Goal: Complete application form: Complete application form

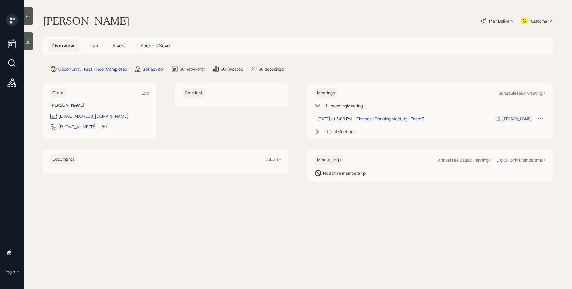
click at [152, 65] on main "[PERSON_NAME] Plan Delivery Kustomer Overview Plan Invest Spend & Save Opportun…" at bounding box center [298, 144] width 549 height 289
click at [154, 71] on div "Set advisor" at bounding box center [153, 69] width 21 height 6
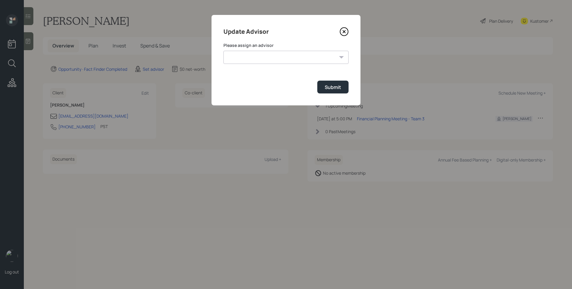
click at [284, 58] on select "[PERSON_NAME] [PERSON_NAME] End [PERSON_NAME] [PERSON_NAME] [PERSON_NAME] [PERS…" at bounding box center [286, 57] width 125 height 13
select select "d946c976-65aa-4529-ac9d-02c4f1114fc0"
click at [224, 51] on select "[PERSON_NAME] [PERSON_NAME] End [PERSON_NAME] [PERSON_NAME] [PERSON_NAME] [PERS…" at bounding box center [286, 57] width 125 height 13
click at [340, 89] on div "Submit" at bounding box center [333, 87] width 16 height 7
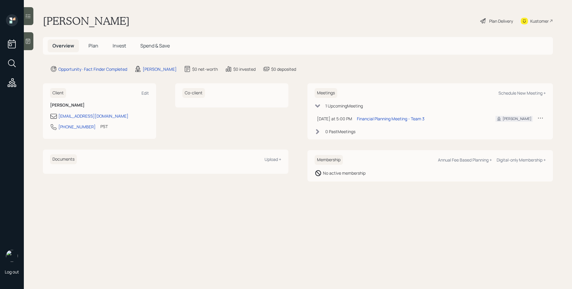
click at [29, 45] on div at bounding box center [29, 41] width 10 height 18
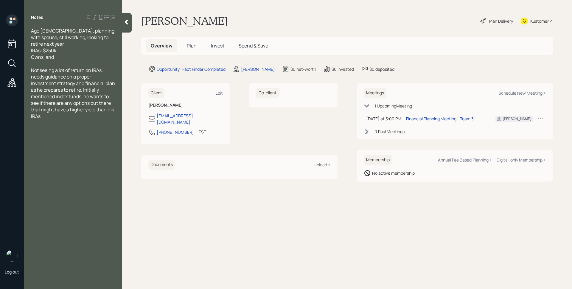
click at [188, 42] on span "Plan" at bounding box center [192, 45] width 10 height 7
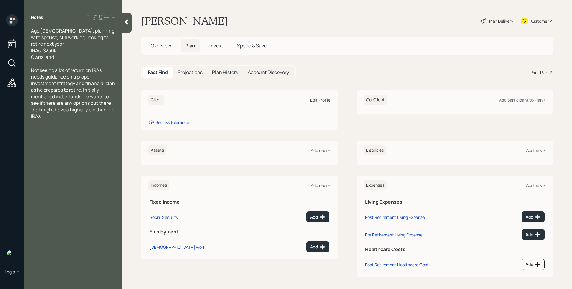
click at [324, 99] on div "Edit Profile" at bounding box center [320, 100] width 20 height 6
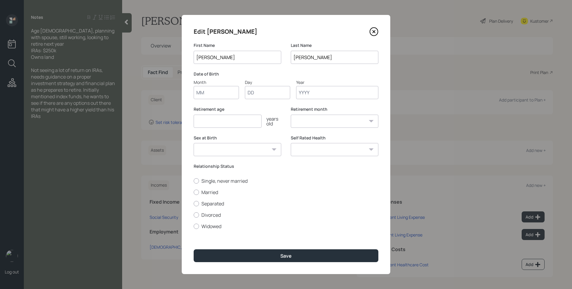
click at [220, 92] on input "Month" at bounding box center [216, 92] width 45 height 13
type input "01"
type input "1966"
select select "1"
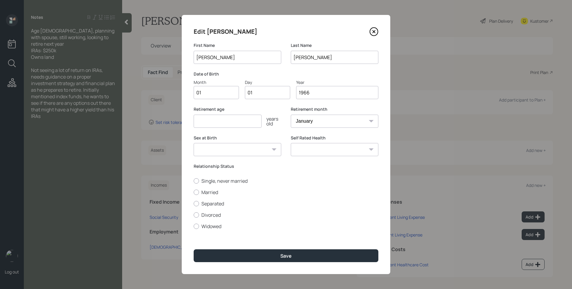
type input "1966"
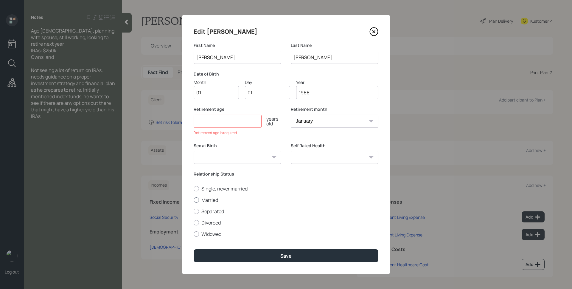
click at [213, 188] on div "Single, never married Married Separated Divorced Widowed" at bounding box center [286, 211] width 185 height 52
click at [211, 199] on label "Married" at bounding box center [286, 199] width 185 height 7
click at [194, 199] on input "Married" at bounding box center [193, 199] width 0 height 0
radio input "true"
click at [224, 123] on input "number" at bounding box center [228, 120] width 68 height 13
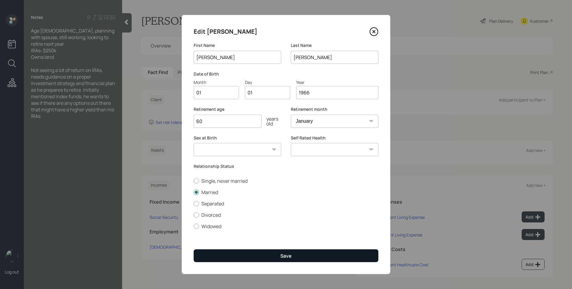
type input "60"
click at [308, 255] on button "Save" at bounding box center [286, 255] width 185 height 13
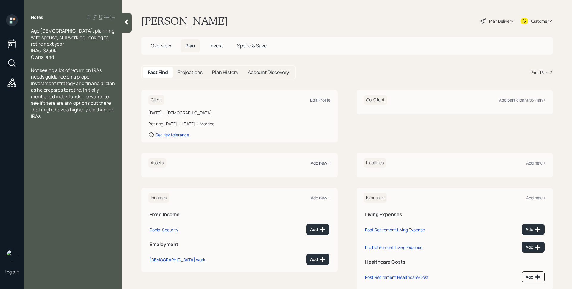
click at [323, 162] on div "Add new +" at bounding box center [321, 163] width 20 height 6
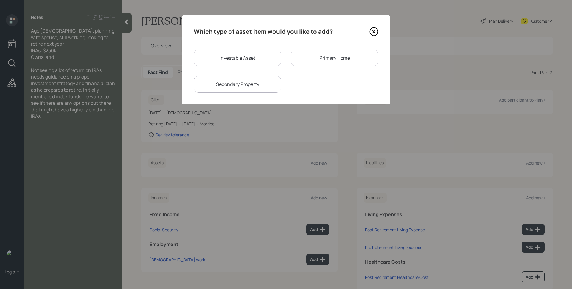
click at [243, 60] on div "Investable Asset" at bounding box center [238, 57] width 88 height 17
select select "taxable"
select select "balanced"
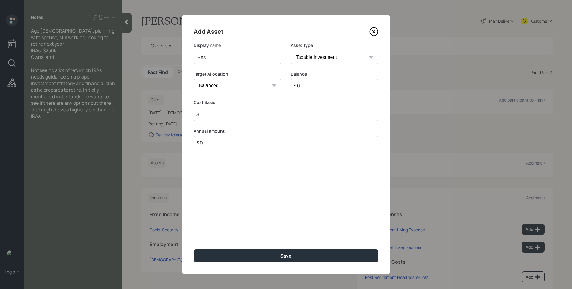
type input "IRAs"
click at [310, 57] on select "SEP [PERSON_NAME] IRA 401(k) [PERSON_NAME] 401(k) 403(b) [PERSON_NAME] 403(b) 4…" at bounding box center [335, 57] width 88 height 13
select select "ira"
click at [291, 51] on select "SEP [PERSON_NAME] IRA 401(k) [PERSON_NAME] 401(k) 403(b) [PERSON_NAME] 403(b) 4…" at bounding box center [335, 57] width 88 height 13
type input "$"
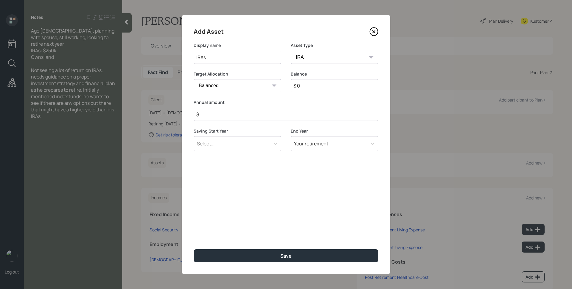
click at [310, 90] on input "$ 0" at bounding box center [335, 85] width 88 height 13
type input "$ 250,000"
type input "$ 0"
click at [194, 249] on button "Save" at bounding box center [286, 255] width 185 height 13
